Goal: Transaction & Acquisition: Purchase product/service

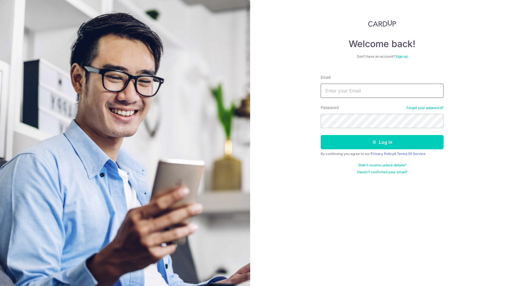
type input "[EMAIL_ADDRESS][DOMAIN_NAME]"
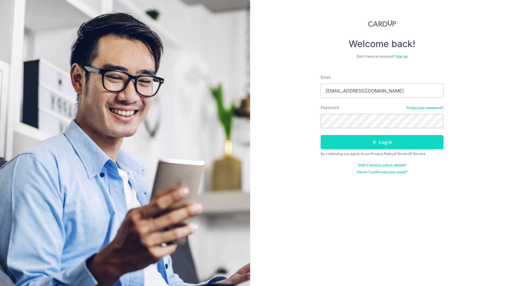
click at [371, 140] on button "Log in" at bounding box center [382, 142] width 123 height 14
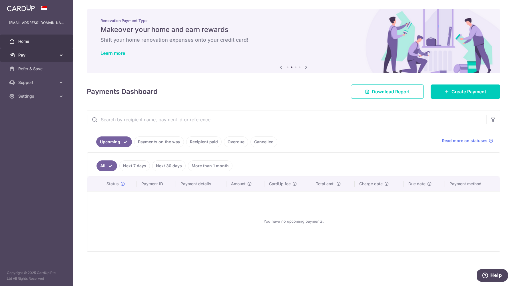
click at [36, 55] on span "Pay" at bounding box center [37, 55] width 38 height 6
click at [34, 68] on span "Payments" at bounding box center [37, 69] width 38 height 6
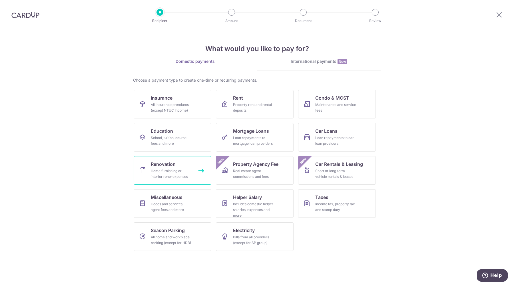
click at [173, 172] on div "Home furnishing or interior reno-expenses" at bounding box center [171, 173] width 41 height 11
